Goal: Task Accomplishment & Management: Complete application form

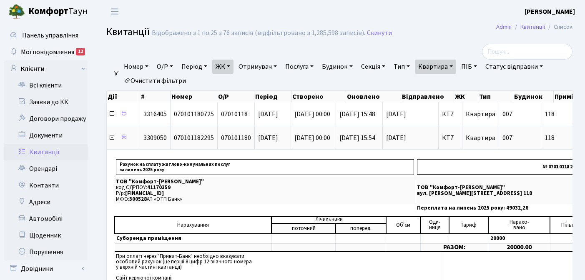
select select "25"
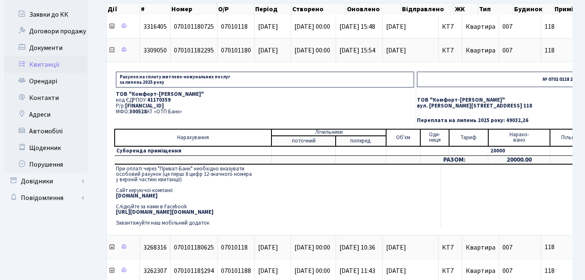
drag, startPoint x: 114, startPoint y: 93, endPoint x: 181, endPoint y: 109, distance: 68.5
click at [183, 110] on td "ТОВ "Комфорт-Таун Ріелт" код ЄДРПОУ: 41170359 Р/р: UA37300528000002600400002618…" at bounding box center [264, 103] width 301 height 27
copy td "ТОВ "Комфорт-Таун Ріелт" код ЄДРПОУ: 41170359 Р/р: UA37300528000002600400002618…"
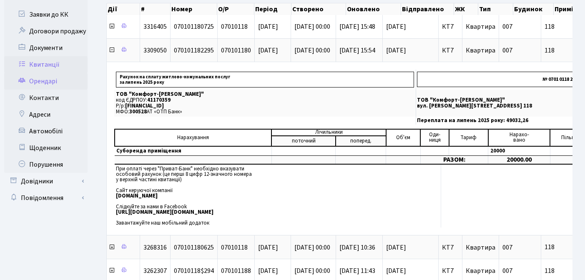
click at [49, 83] on link "Орендарі" at bounding box center [45, 81] width 83 height 17
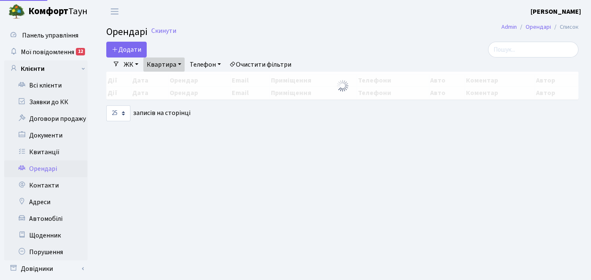
select select "25"
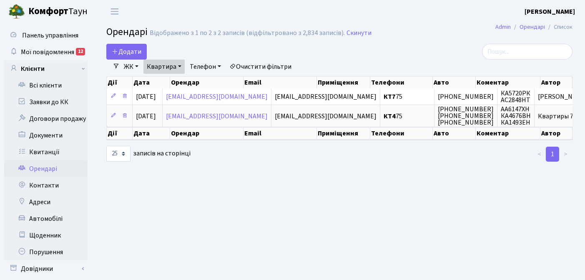
click at [180, 66] on link "Квартира" at bounding box center [163, 67] width 41 height 14
click at [178, 83] on input "75" at bounding box center [168, 83] width 49 height 16
type input "7"
type input "44"
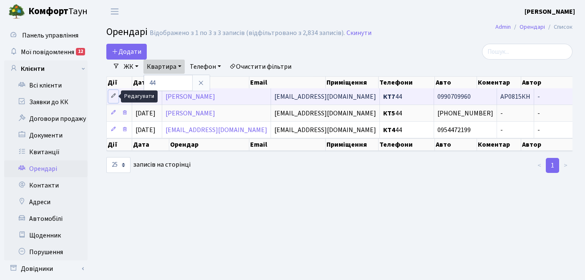
click at [113, 96] on icon at bounding box center [113, 96] width 6 height 6
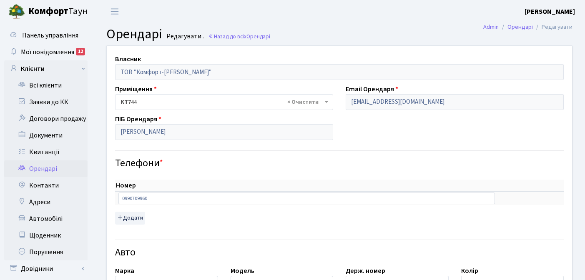
select select "2390"
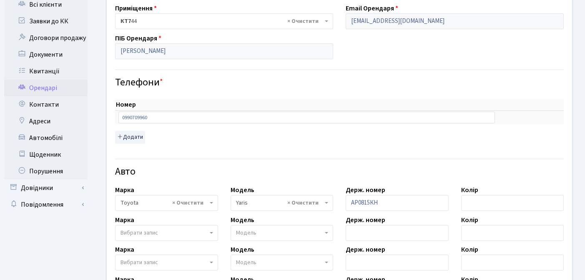
scroll to position [127, 0]
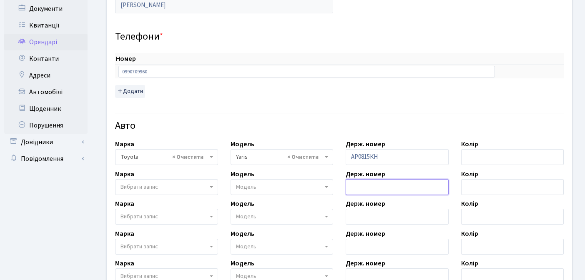
click at [359, 185] on input "text" at bounding box center [396, 187] width 103 height 16
paste input "І додай пліз номер машини чорний Range Rover АР0033ВН Я не відігнала її в [GEOG…"
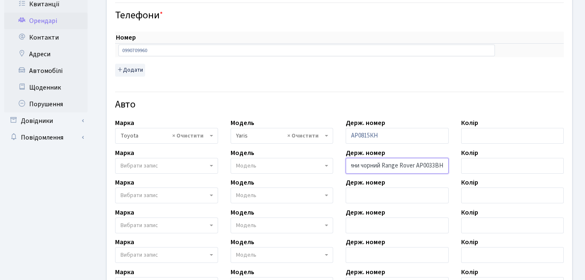
scroll to position [0, 68]
click at [413, 168] on input "І додай пліз номер машини чорний Range Rover АР0033ВН" at bounding box center [396, 166] width 103 height 16
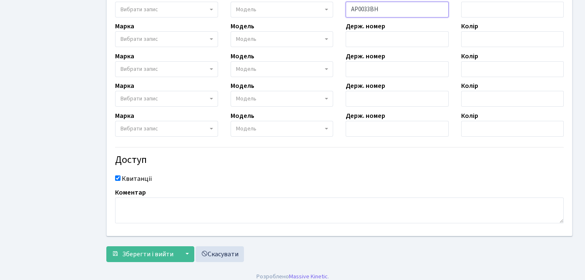
scroll to position [311, 0]
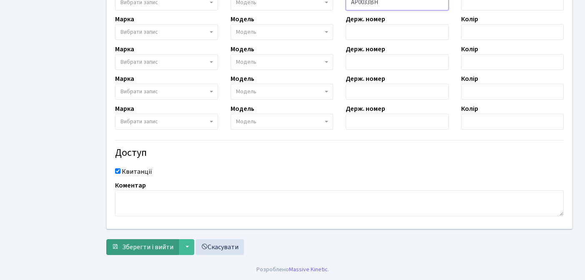
type input "АР0033ВН"
click at [124, 247] on span "Зберегти і вийти" at bounding box center [147, 247] width 51 height 9
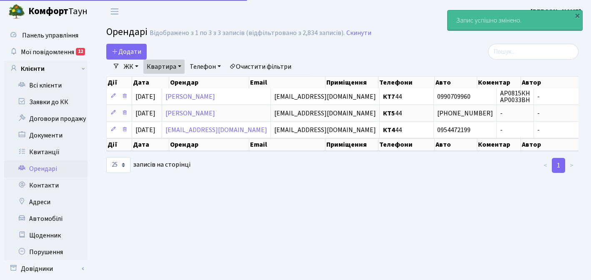
select select "25"
